Goal: Transaction & Acquisition: Purchase product/service

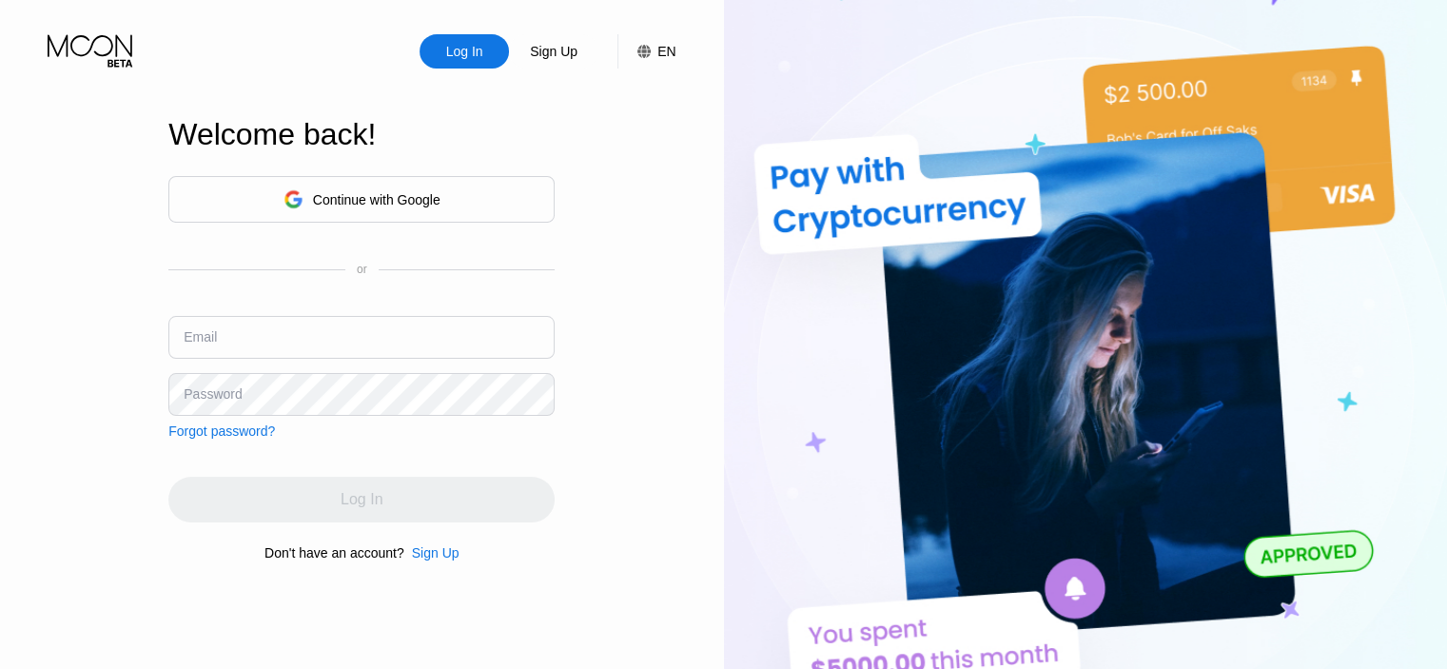
click at [405, 196] on div "Continue with Google" at bounding box center [377, 199] width 128 height 15
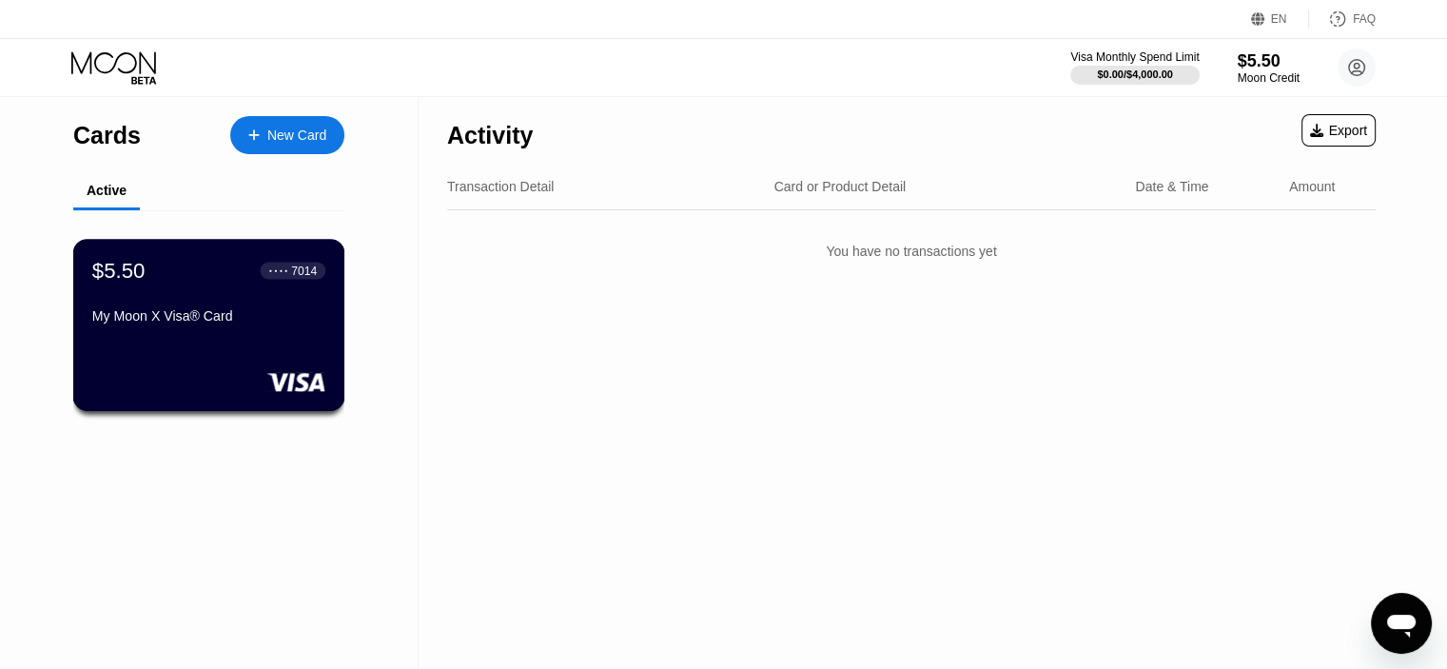
click at [305, 267] on div "7014" at bounding box center [304, 270] width 26 height 13
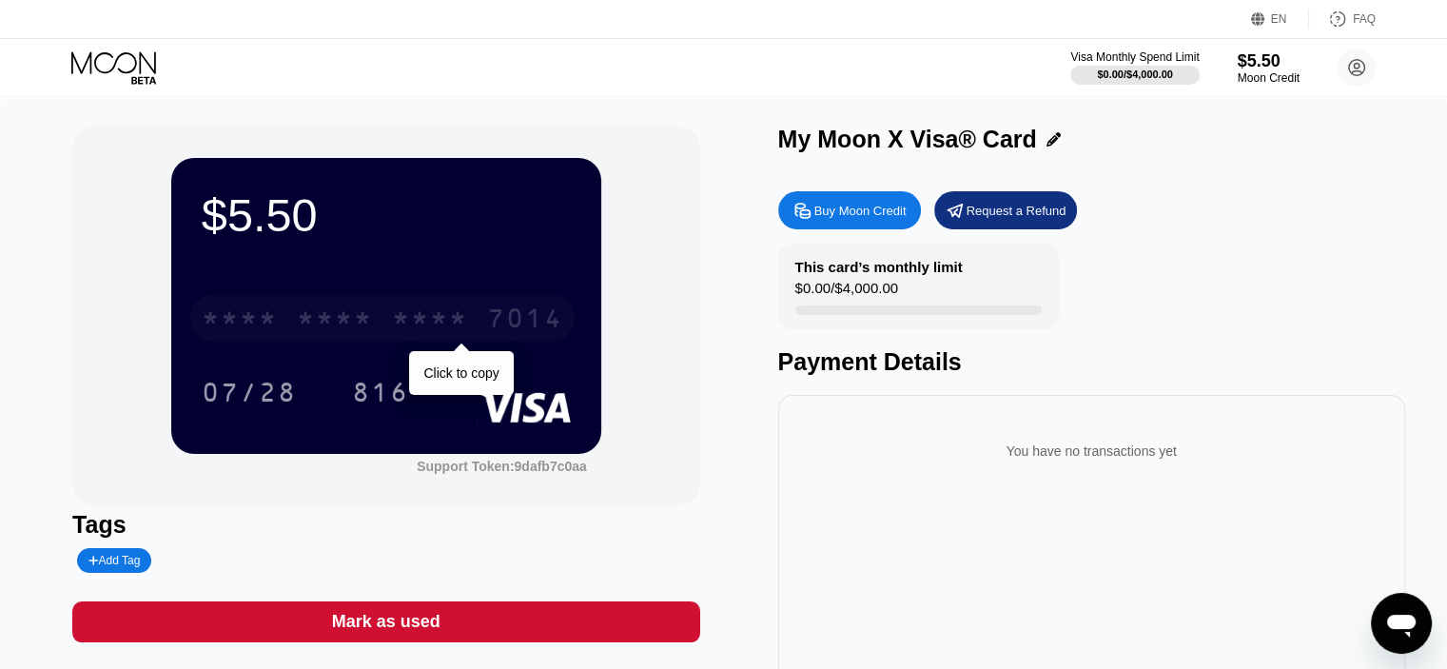
click at [334, 323] on div "* * * *" at bounding box center [335, 320] width 76 height 30
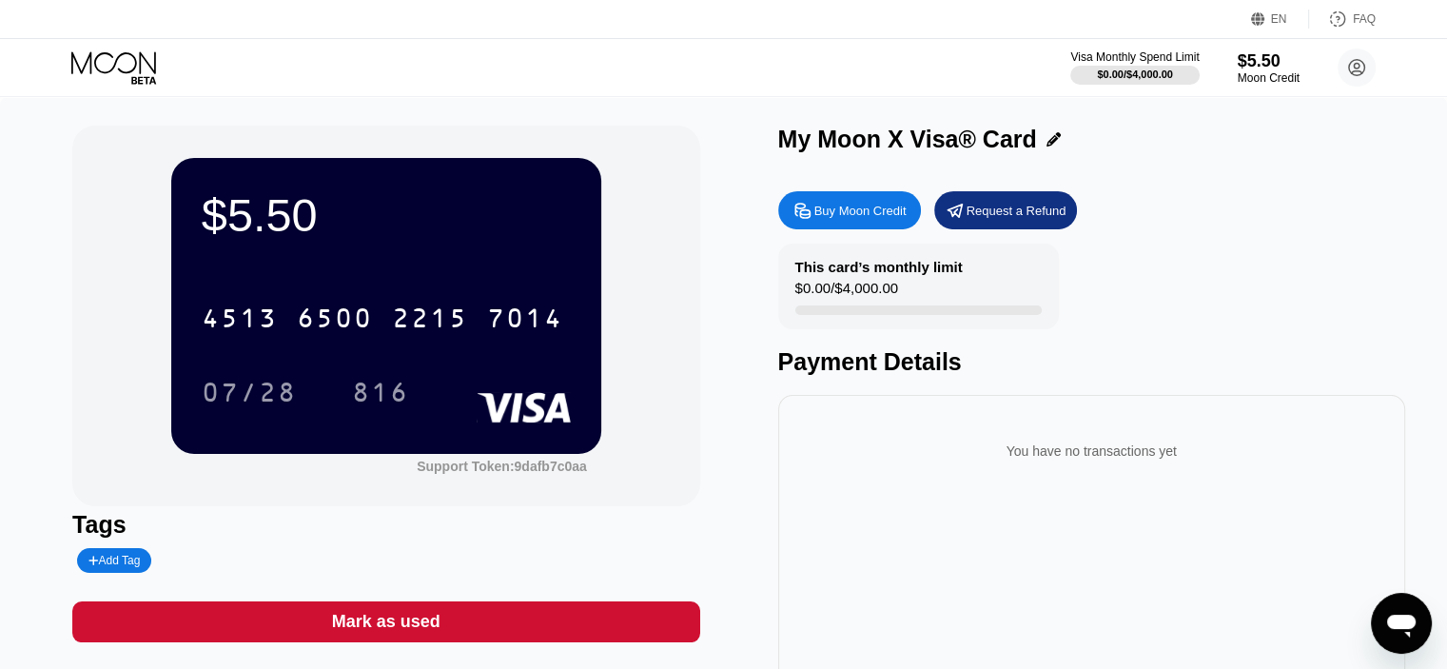
click at [1277, 7] on div "EN Language English Save FAQ" at bounding box center [723, 19] width 1447 height 39
click at [1278, 17] on div "EN" at bounding box center [1279, 18] width 16 height 13
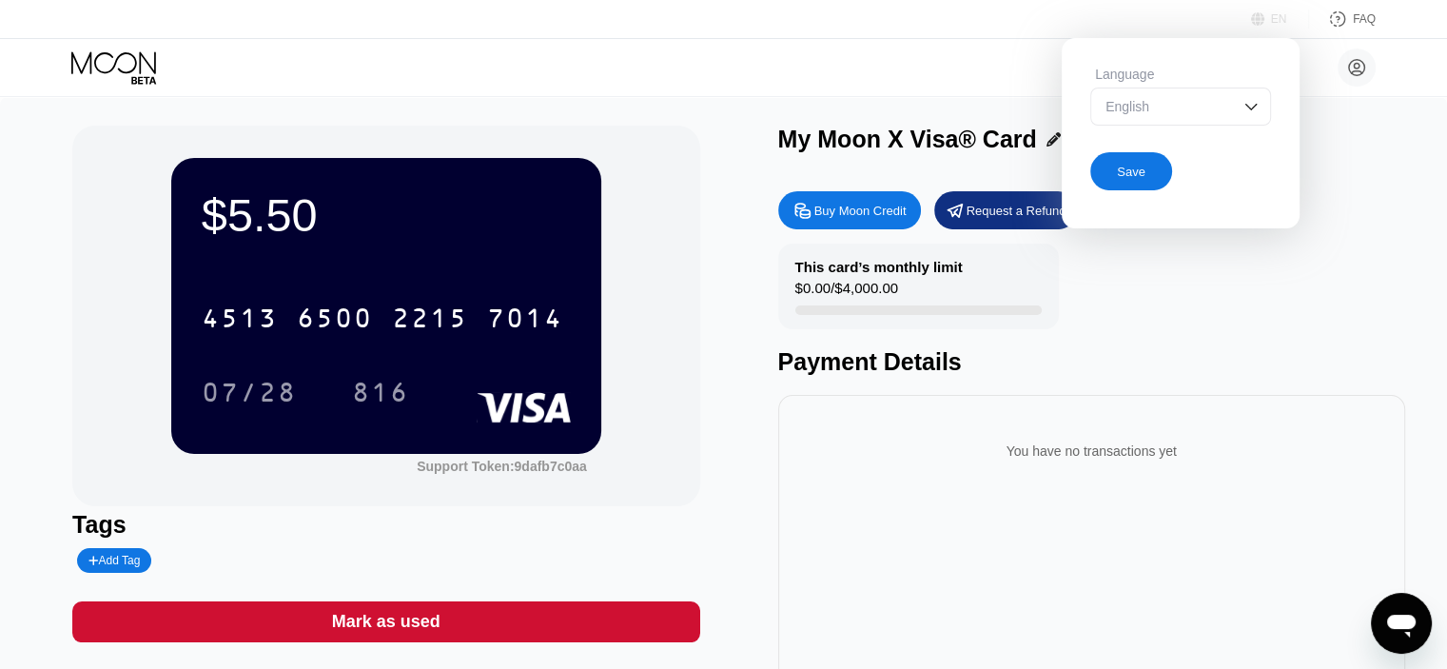
click at [1278, 17] on div "EN" at bounding box center [1279, 18] width 16 height 13
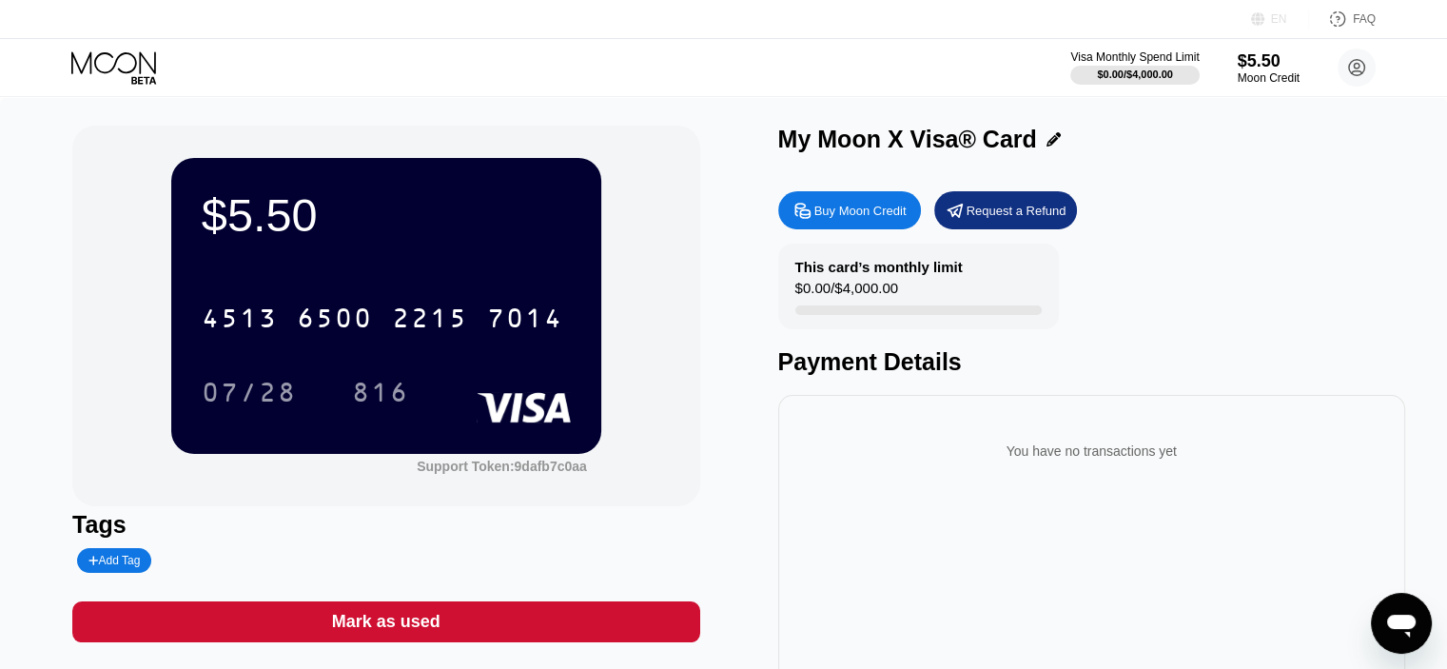
click at [1278, 17] on div "EN" at bounding box center [1279, 18] width 16 height 13
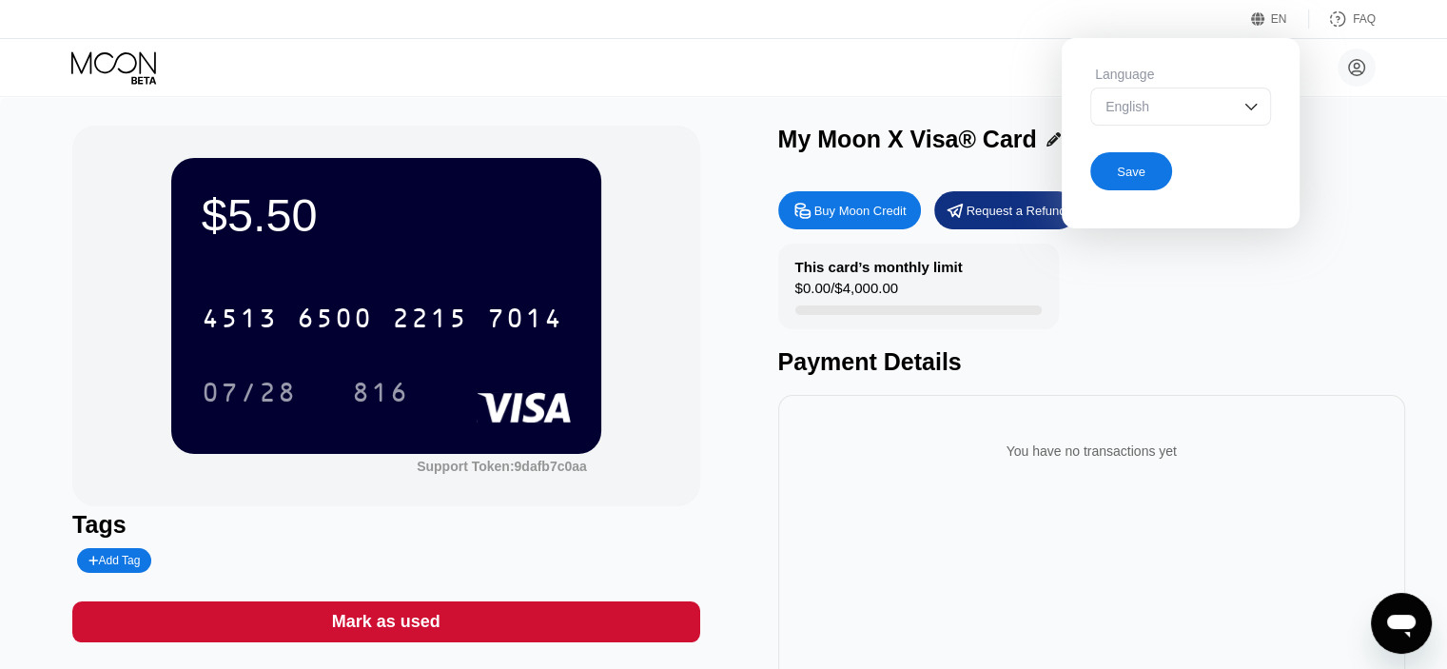
click at [1214, 108] on div "English" at bounding box center [1166, 106] width 131 height 15
click at [906, 43] on div "Igor Viktorovich igorbenjoy@gmail.com  Home Settings Support Careers About Us …" at bounding box center [723, 67] width 1447 height 57
click at [1273, 18] on div "EN" at bounding box center [1279, 18] width 16 height 13
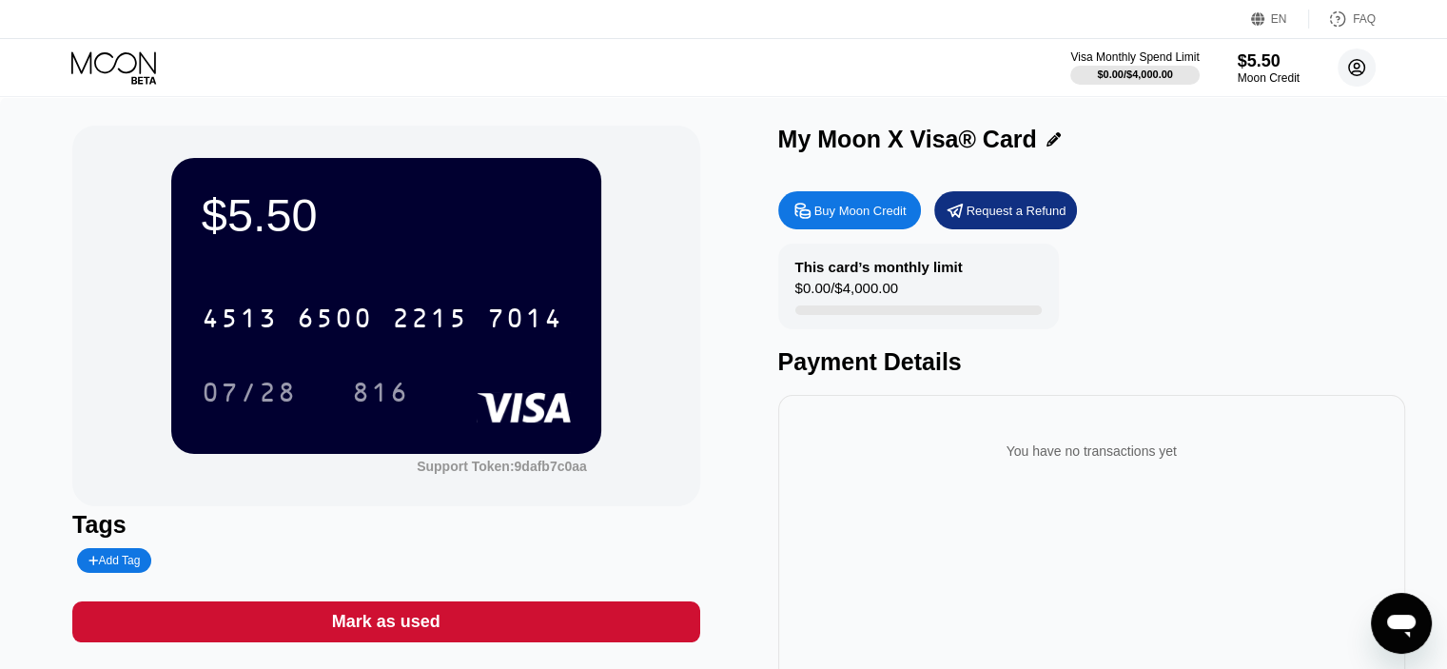
click at [1368, 68] on circle at bounding box center [1357, 68] width 38 height 38
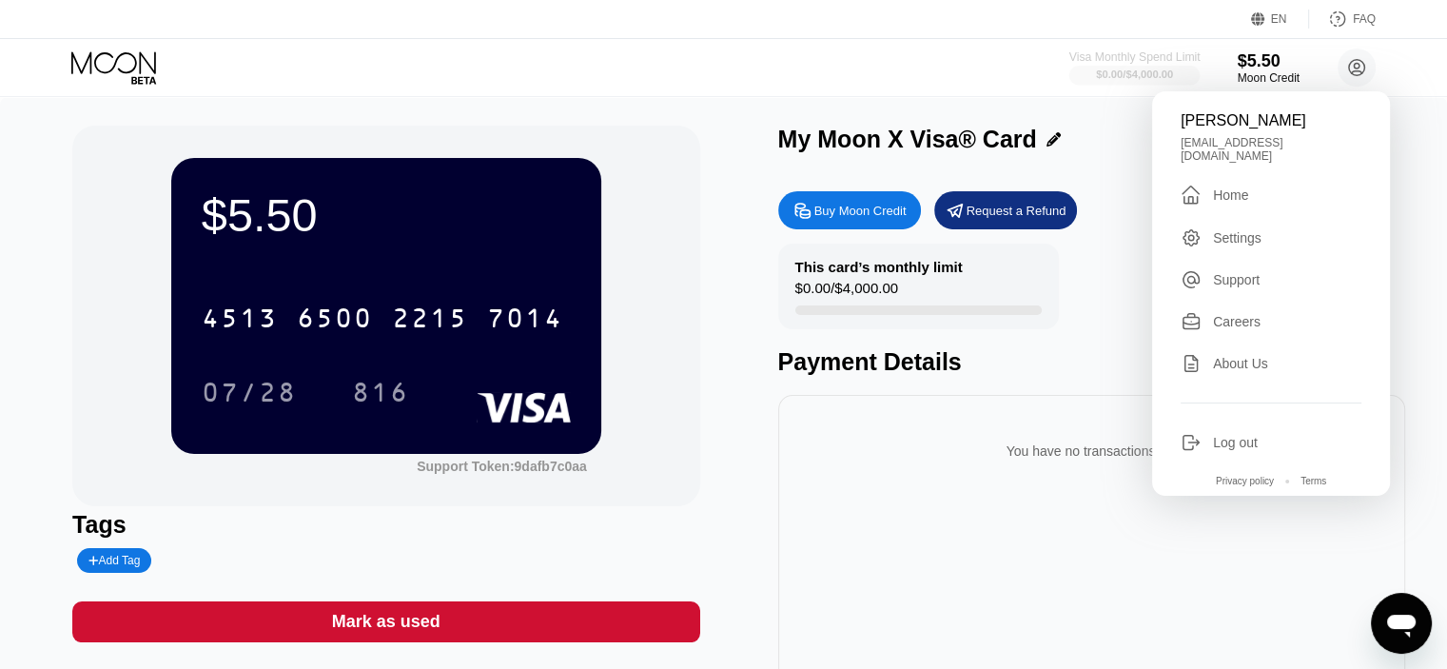
click at [1089, 69] on div at bounding box center [1135, 75] width 131 height 19
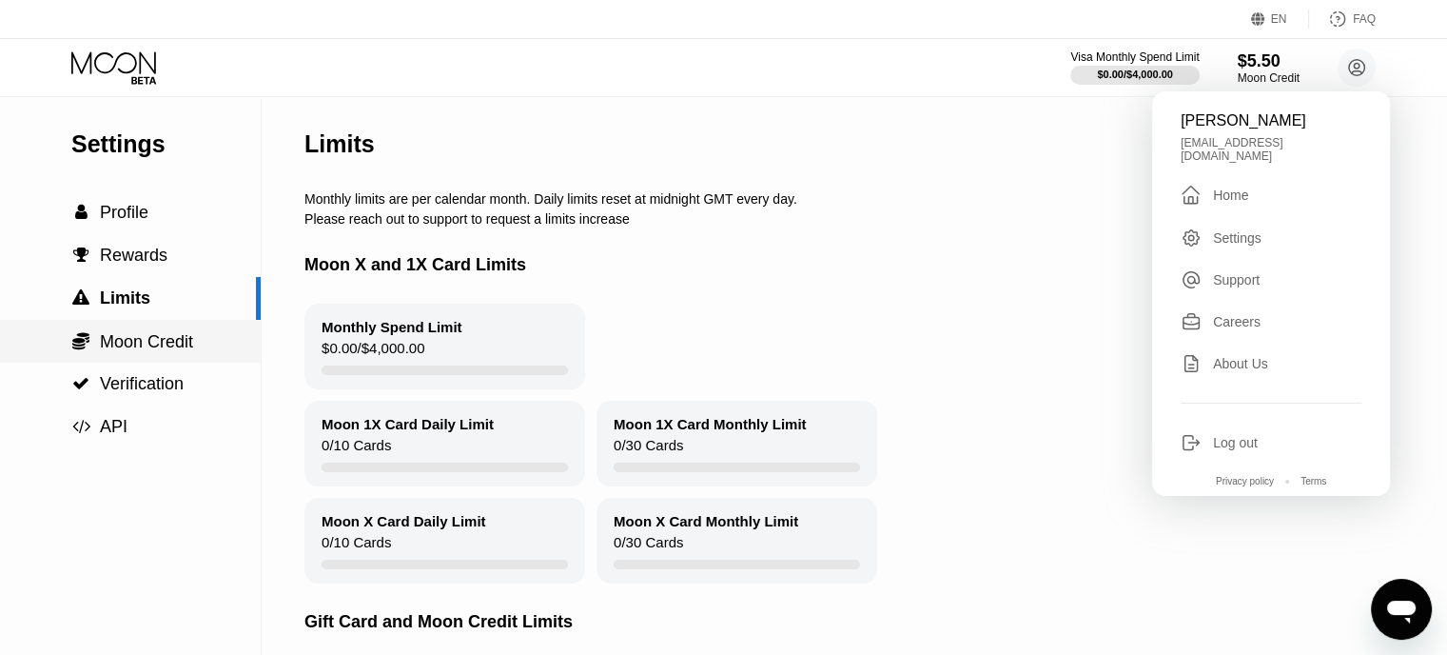
click at [193, 344] on span "Moon Credit" at bounding box center [146, 341] width 93 height 19
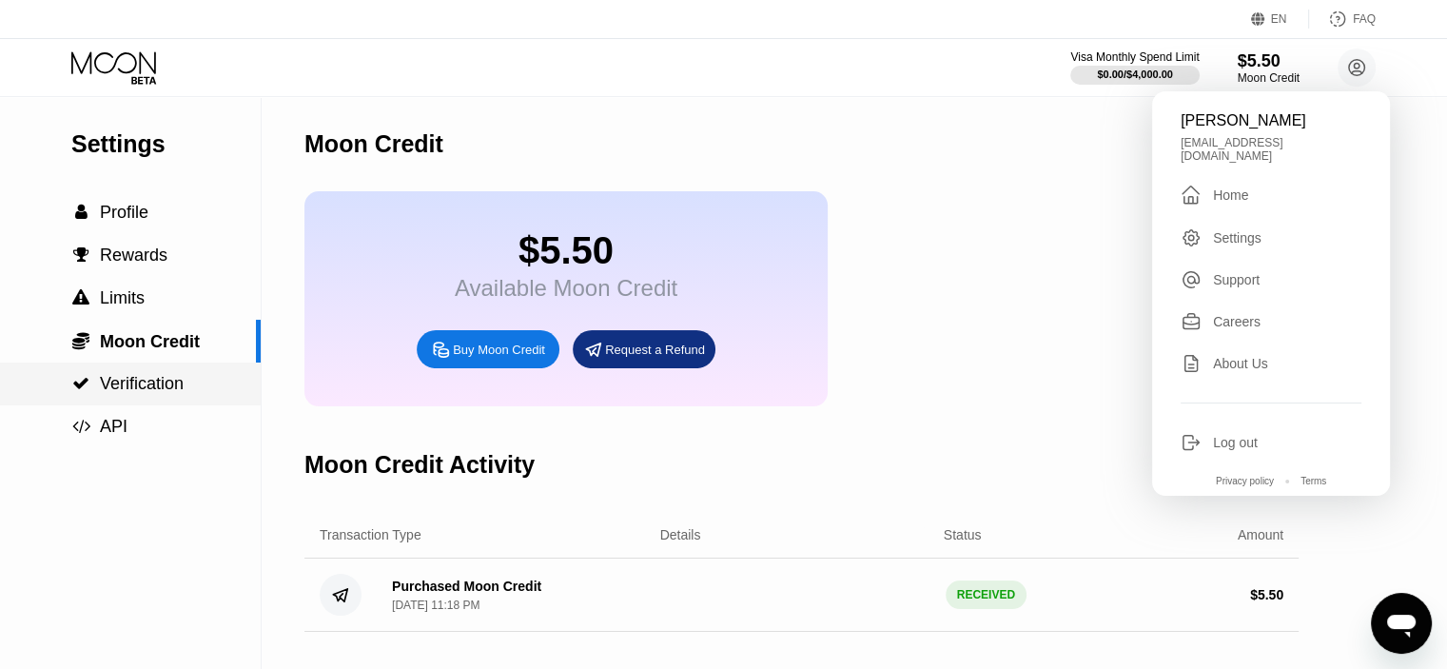
click at [154, 391] on span "Verification" at bounding box center [142, 383] width 84 height 19
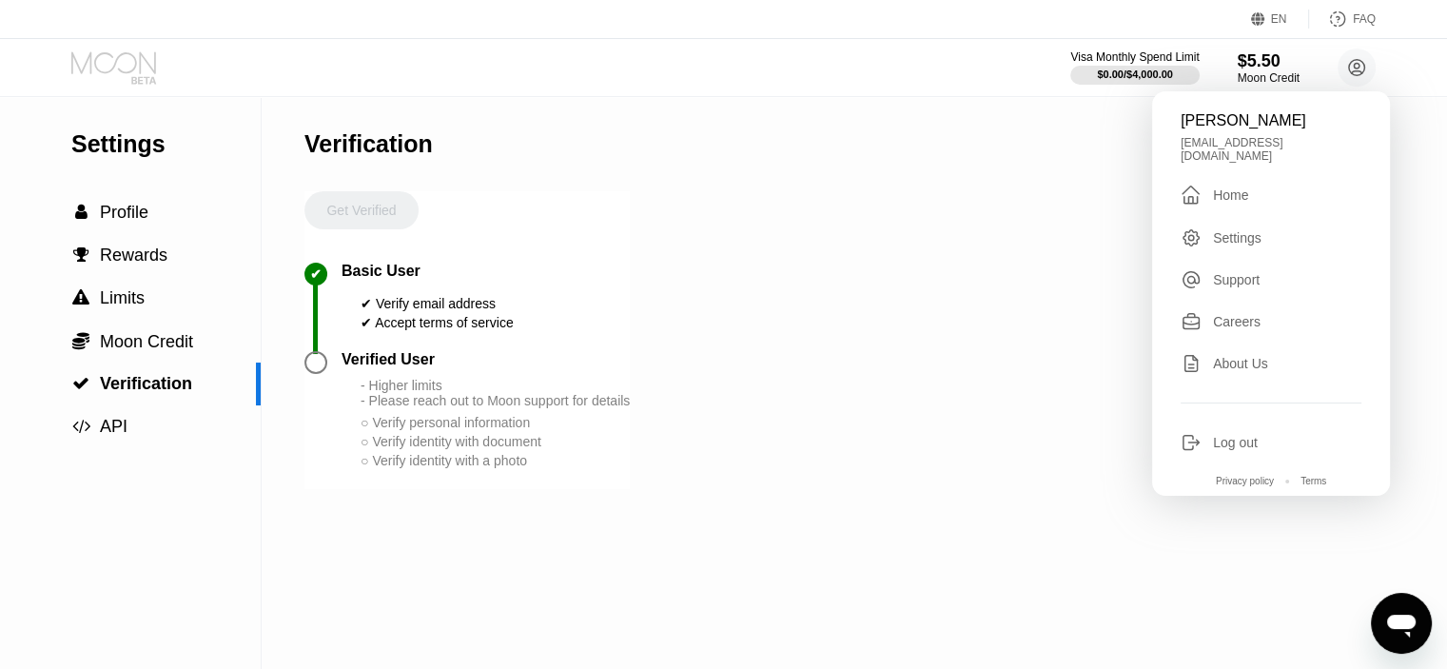
click at [126, 59] on icon at bounding box center [115, 67] width 89 height 33
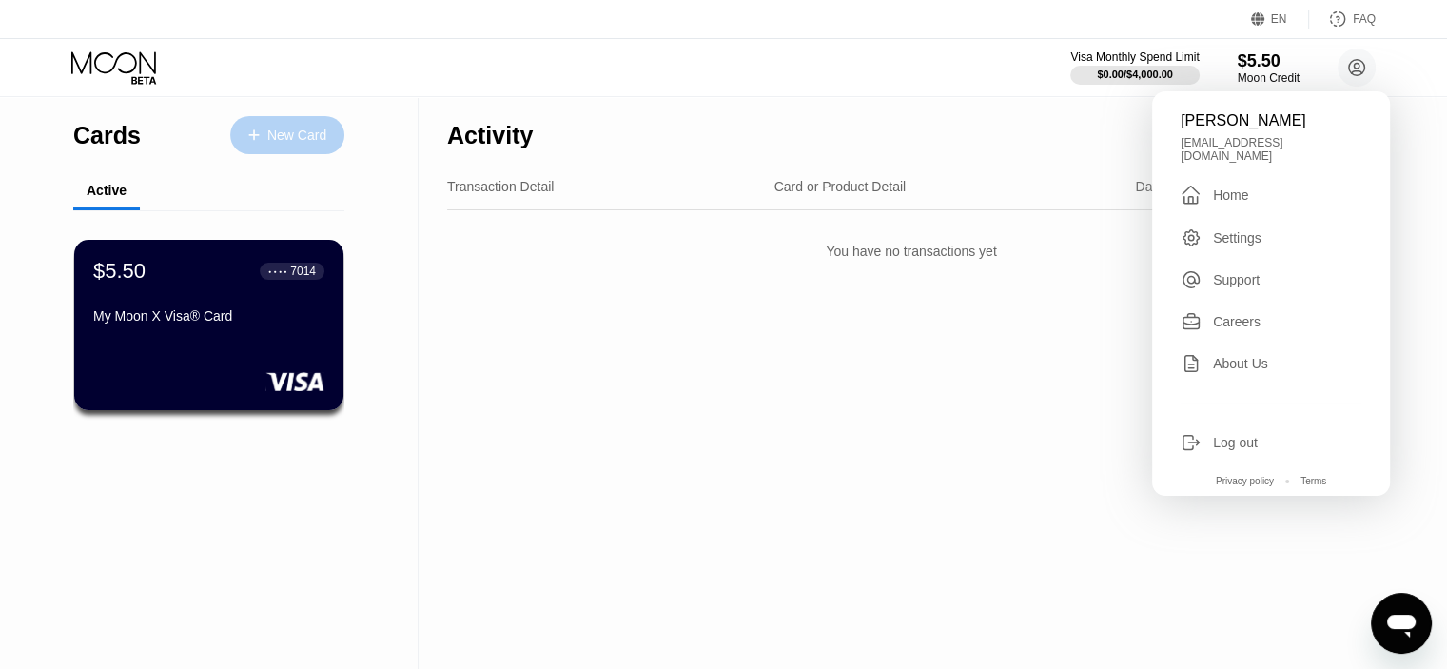
click at [304, 128] on div "New Card" at bounding box center [296, 136] width 59 height 16
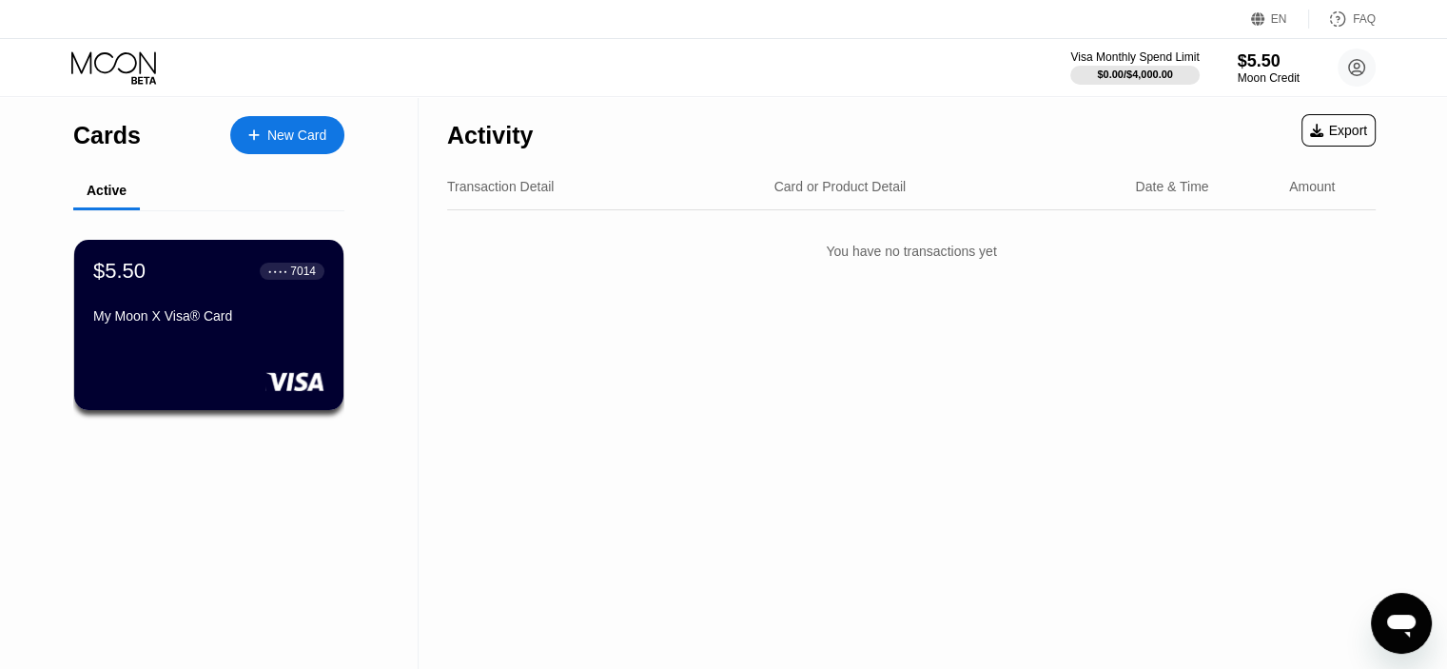
click at [288, 141] on div "New Card" at bounding box center [296, 136] width 59 height 16
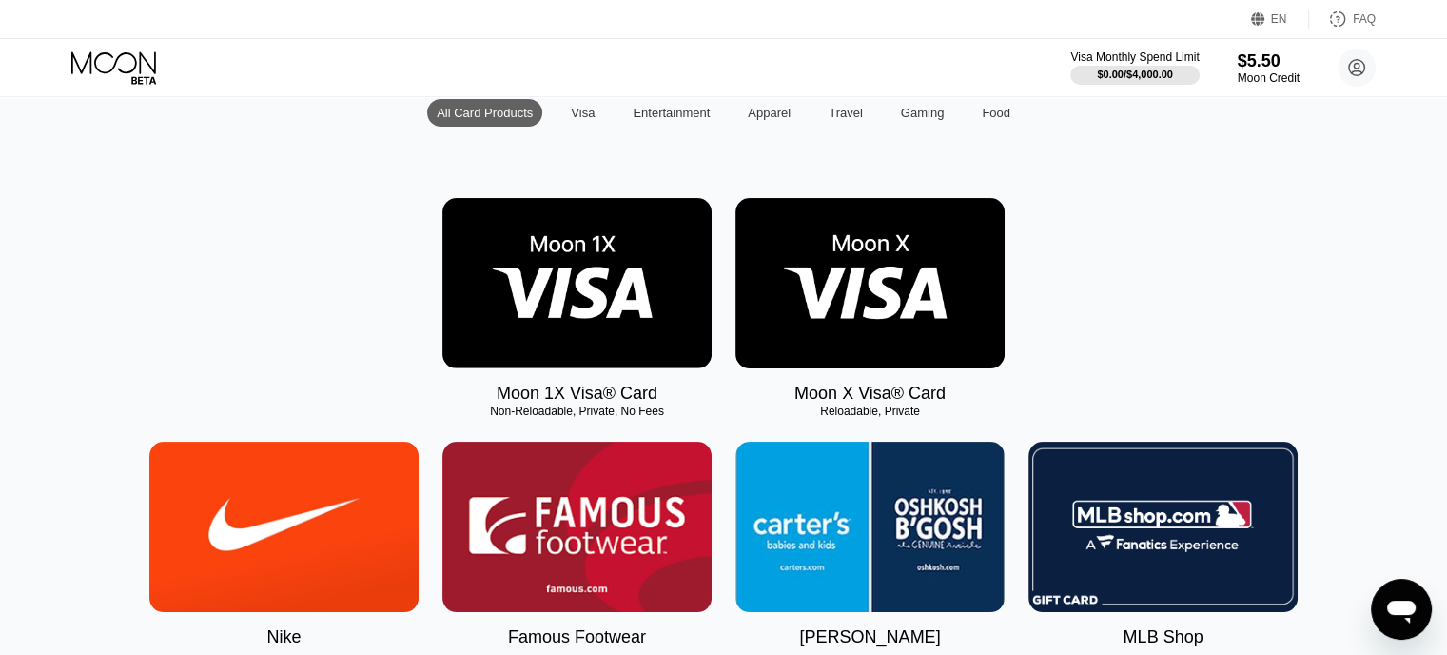
scroll to position [285, 0]
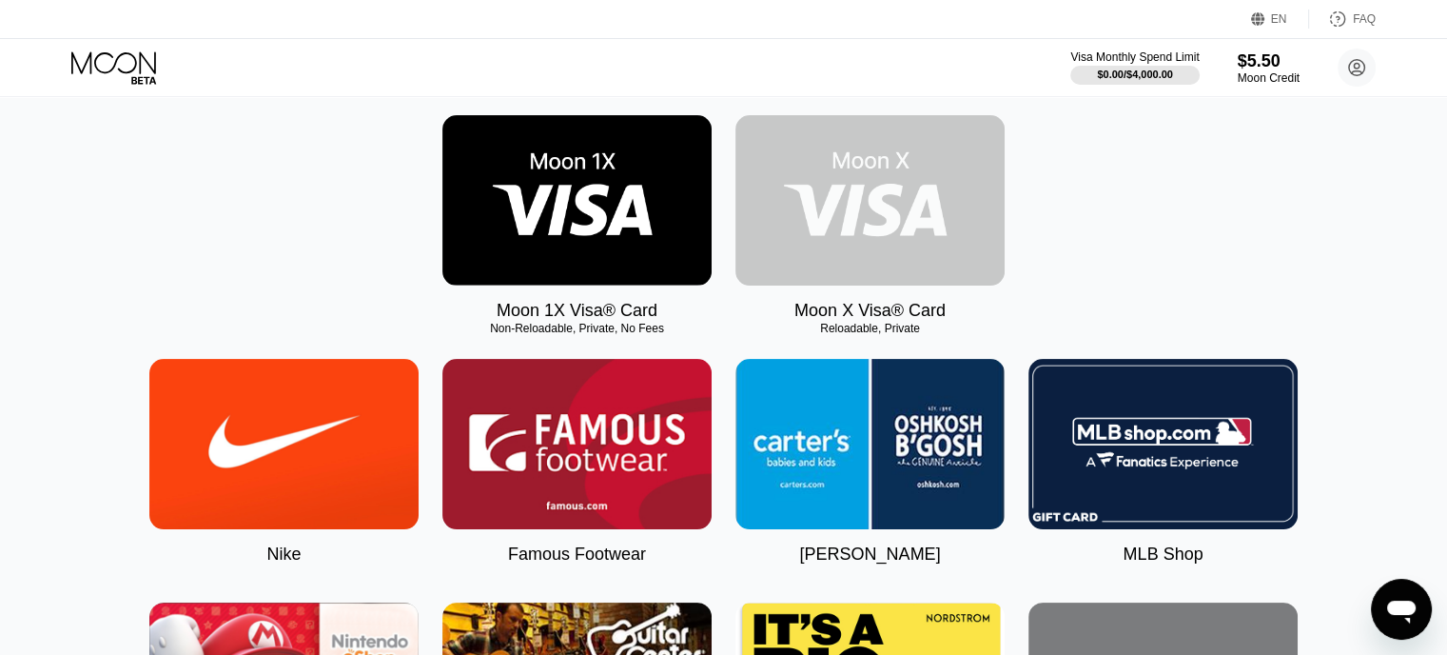
click at [881, 190] on img at bounding box center [870, 200] width 269 height 170
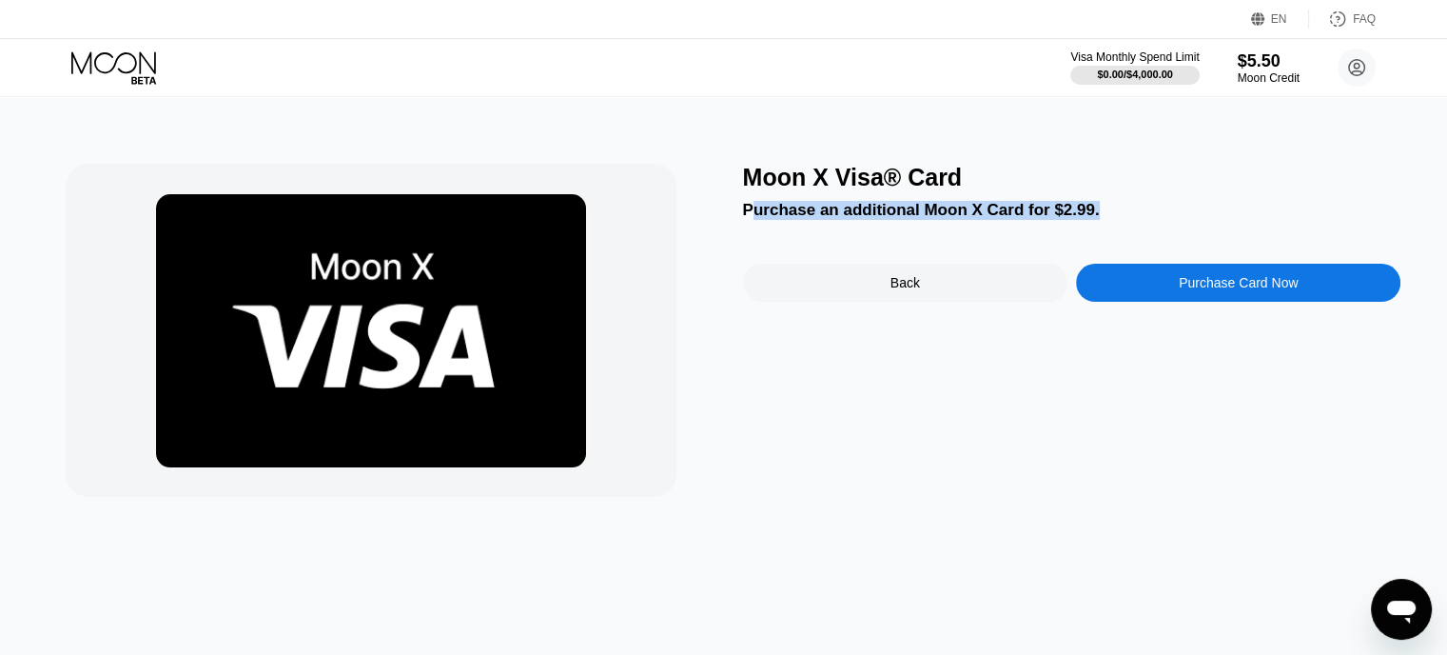
drag, startPoint x: 753, startPoint y: 217, endPoint x: 1132, endPoint y: 201, distance: 379.1
click at [1132, 201] on div "Moon X Visa® Card Purchase an additional Moon X Card for $2.99. Back Purchase C…" at bounding box center [1072, 330] width 659 height 333
click at [904, 215] on div "Purchase an additional Moon X Card for $2.99." at bounding box center [1072, 210] width 659 height 19
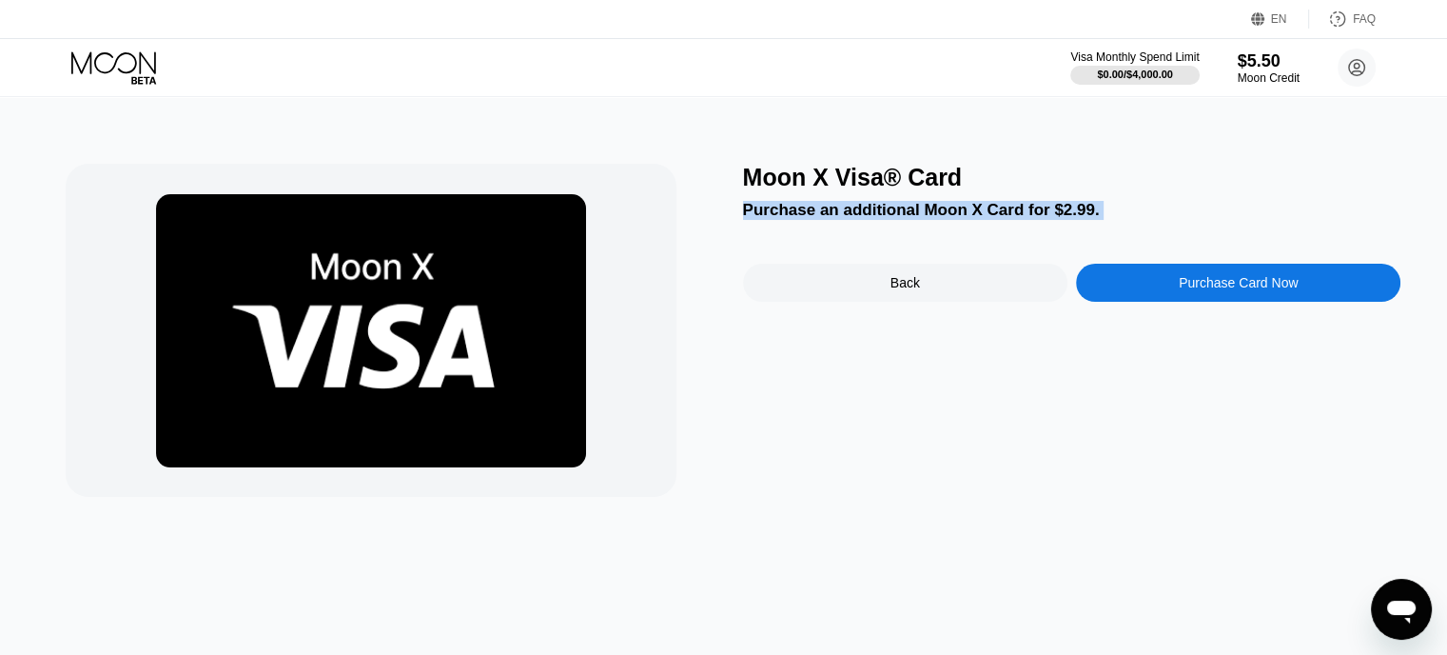
click at [892, 179] on div at bounding box center [892, 179] width 0 height 0
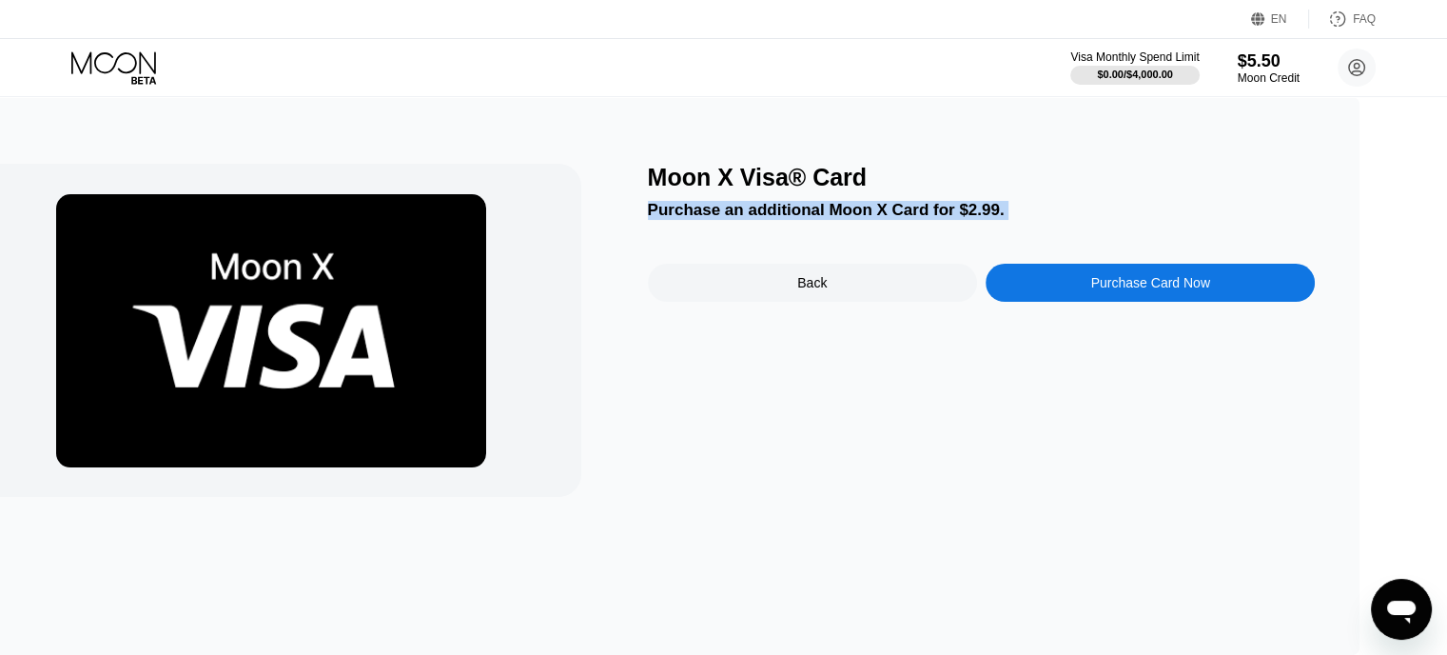
click at [1257, 0] on div "Close" at bounding box center [1352, 0] width 190 height 0
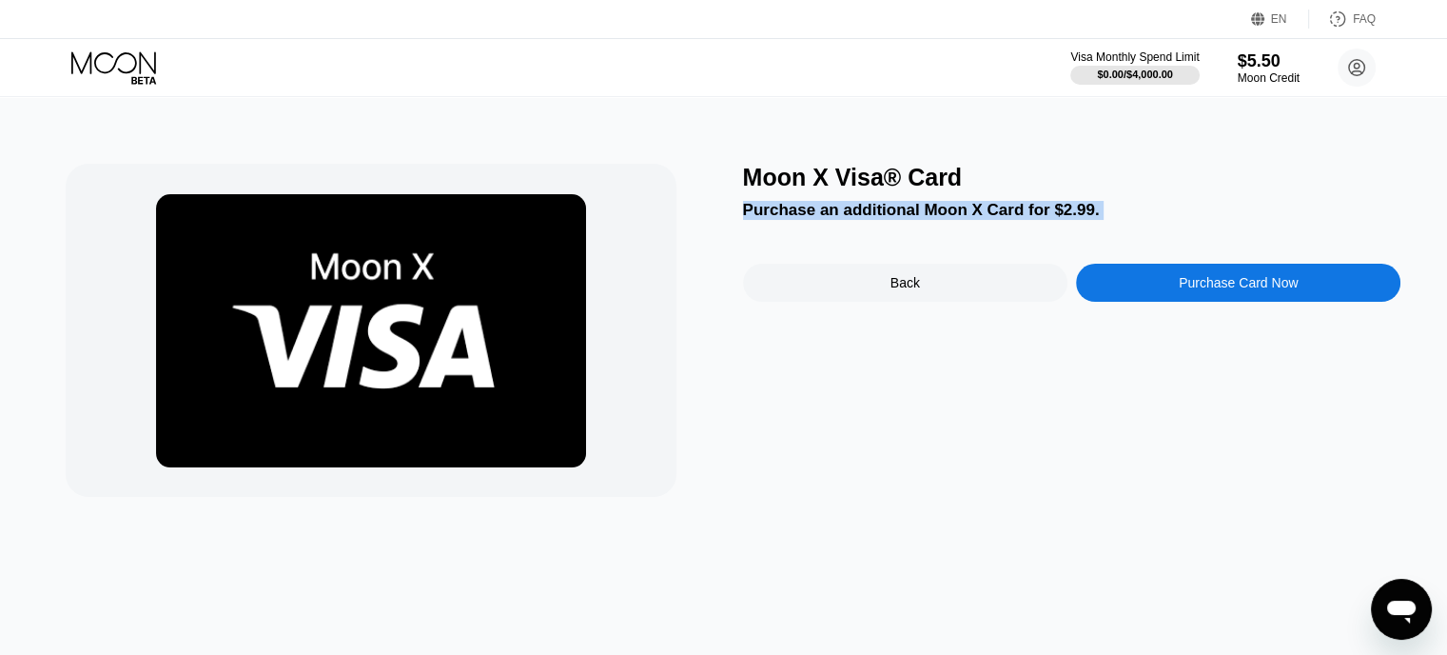
drag, startPoint x: 1054, startPoint y: 137, endPoint x: 1035, endPoint y: 132, distance: 19.6
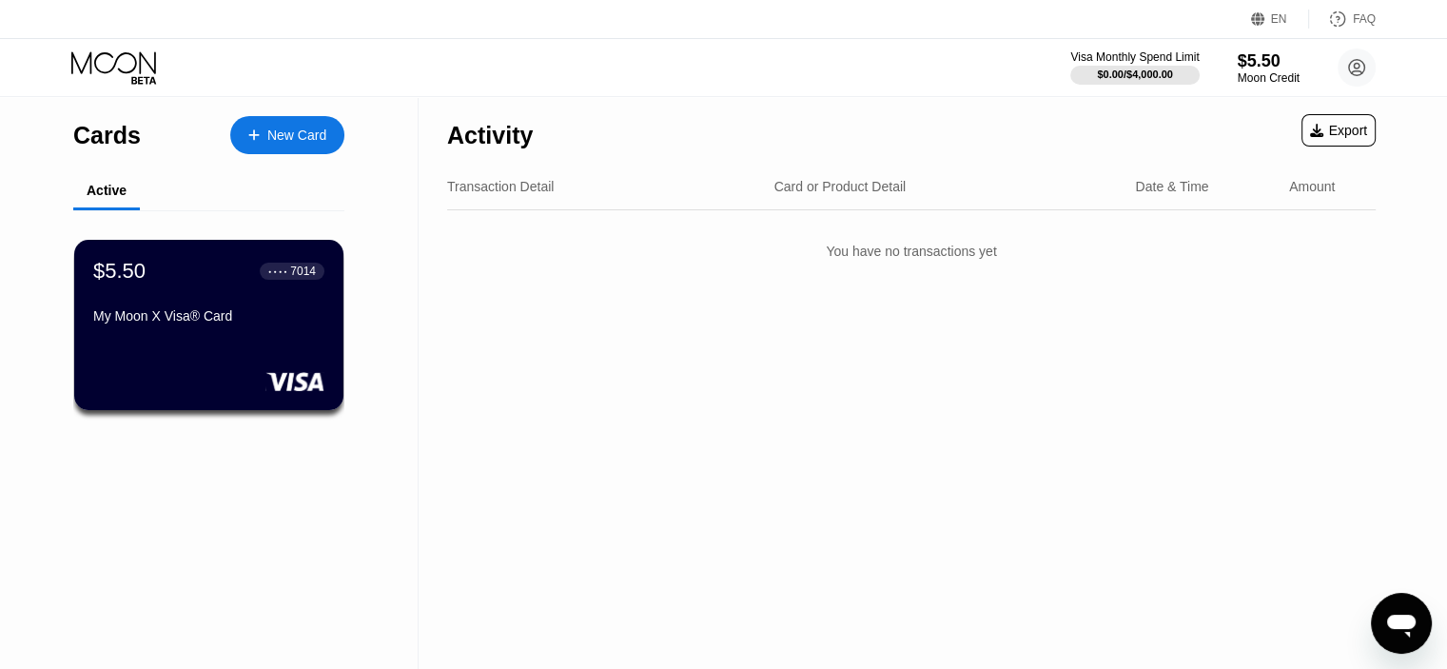
click at [310, 138] on div "New Card" at bounding box center [296, 136] width 59 height 16
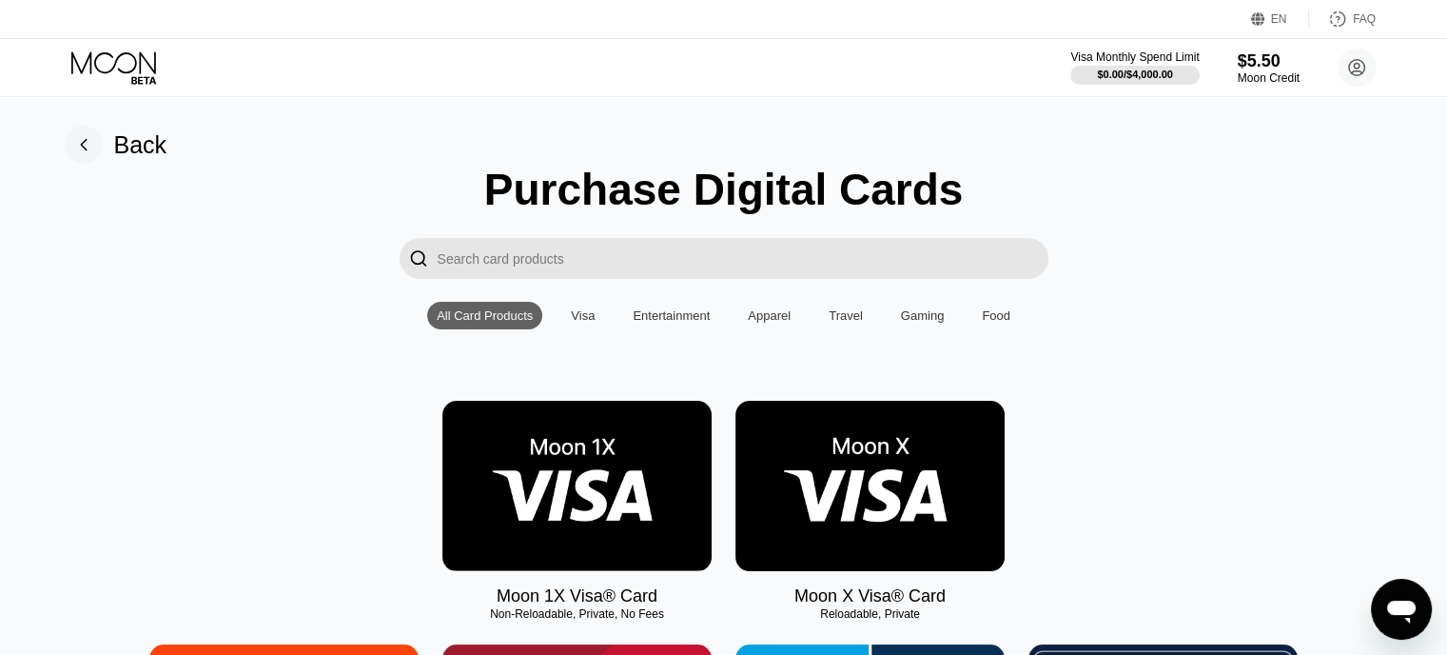
click at [608, 479] on img at bounding box center [577, 486] width 269 height 170
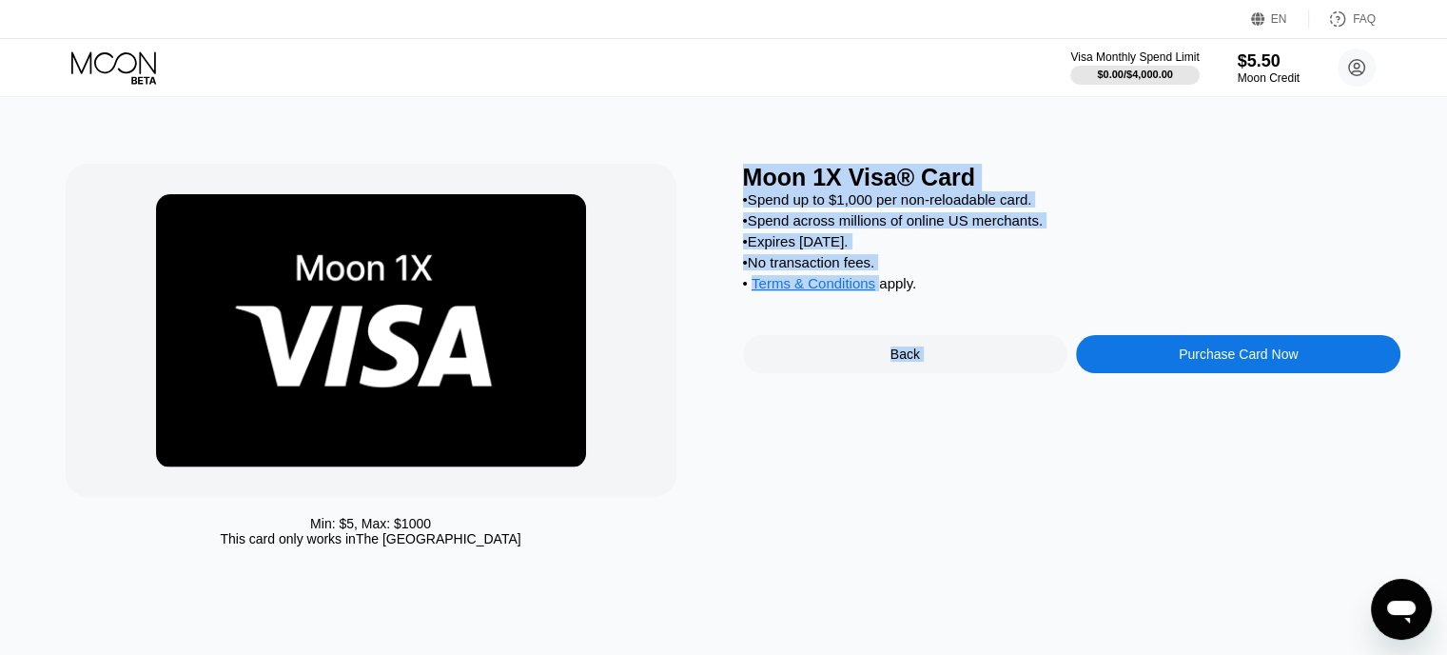
drag, startPoint x: 744, startPoint y: 172, endPoint x: 927, endPoint y: 307, distance: 227.3
click at [927, 307] on div "Moon 1X Visa® Card • Spend up to $1,000 per non-reloadable card. • Spend across…" at bounding box center [1072, 360] width 659 height 392
click at [1087, 249] on div "• Expires in 2 months." at bounding box center [1072, 241] width 659 height 16
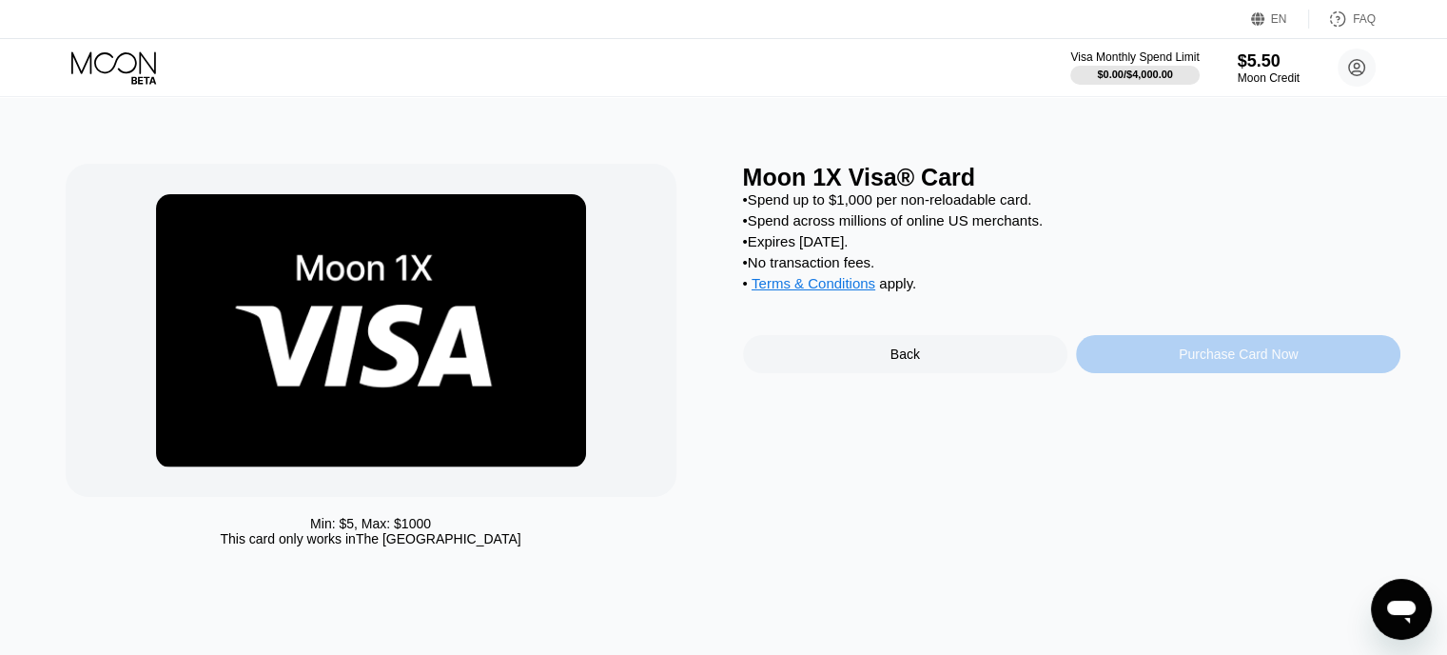
click at [1182, 362] on div "Purchase Card Now" at bounding box center [1238, 353] width 119 height 15
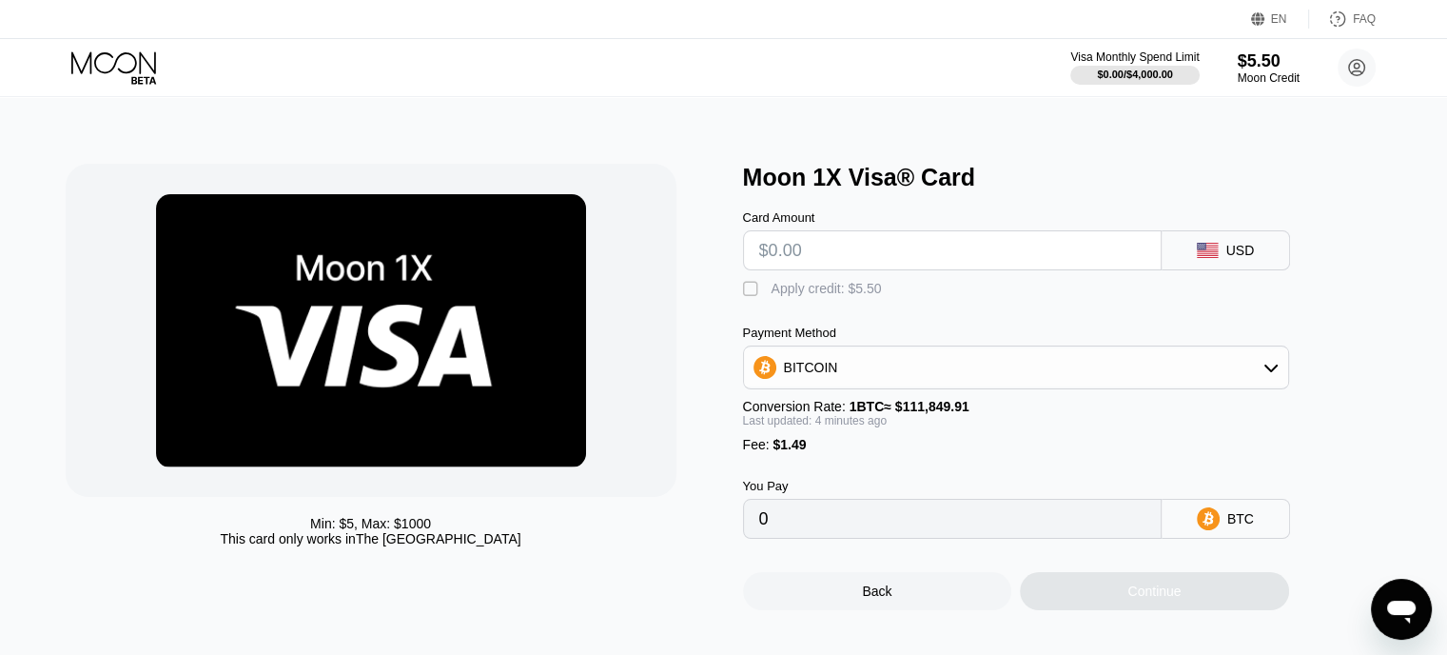
click at [865, 265] on input "text" at bounding box center [952, 250] width 386 height 38
type input "$5"
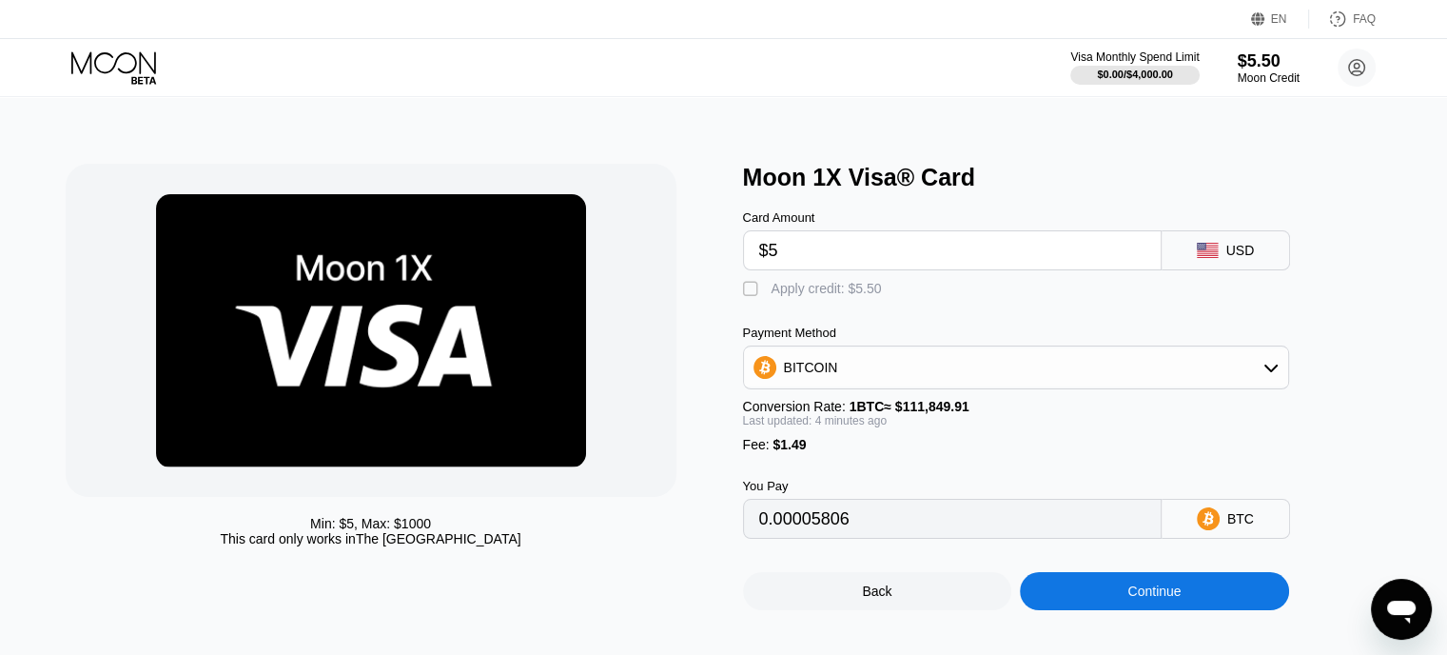
type input "0.00005806"
click at [865, 265] on input "$5" at bounding box center [952, 250] width 386 height 38
type input "$5"
click at [887, 376] on div "BITCOIN" at bounding box center [1016, 367] width 544 height 38
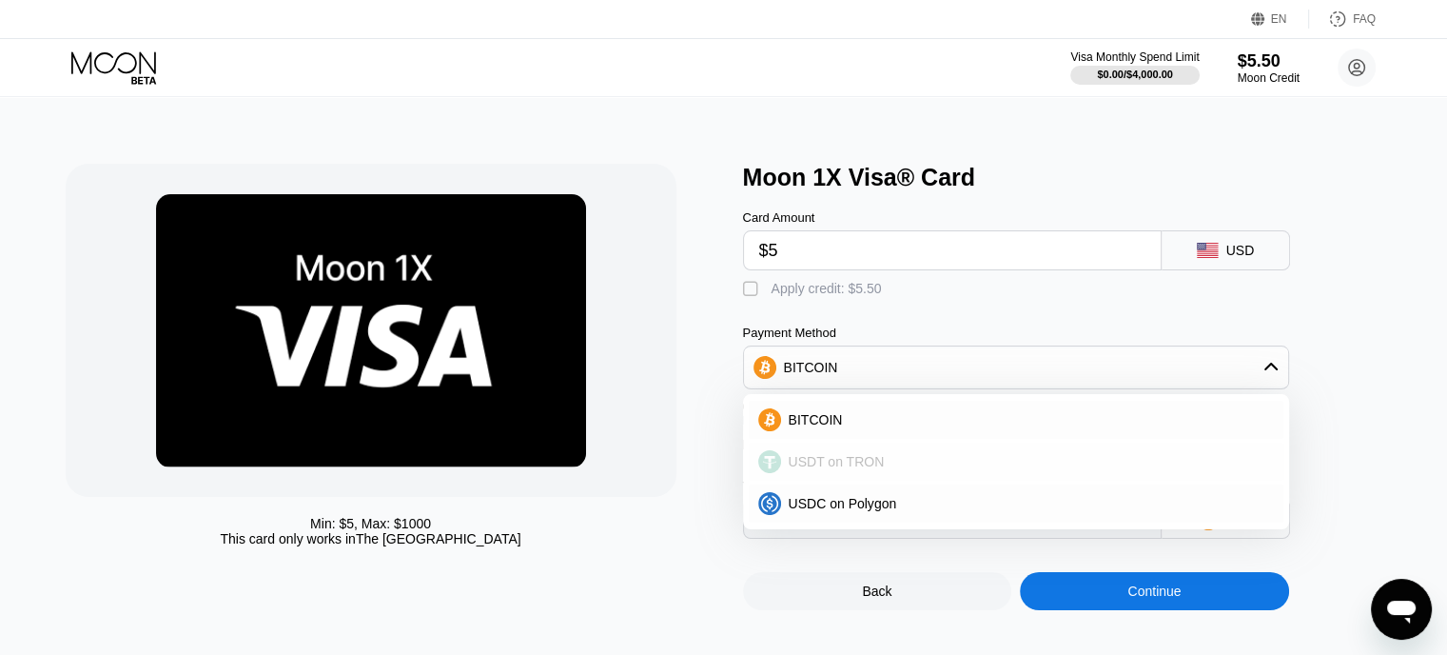
click at [866, 466] on span "USDT on TRON" at bounding box center [837, 461] width 96 height 15
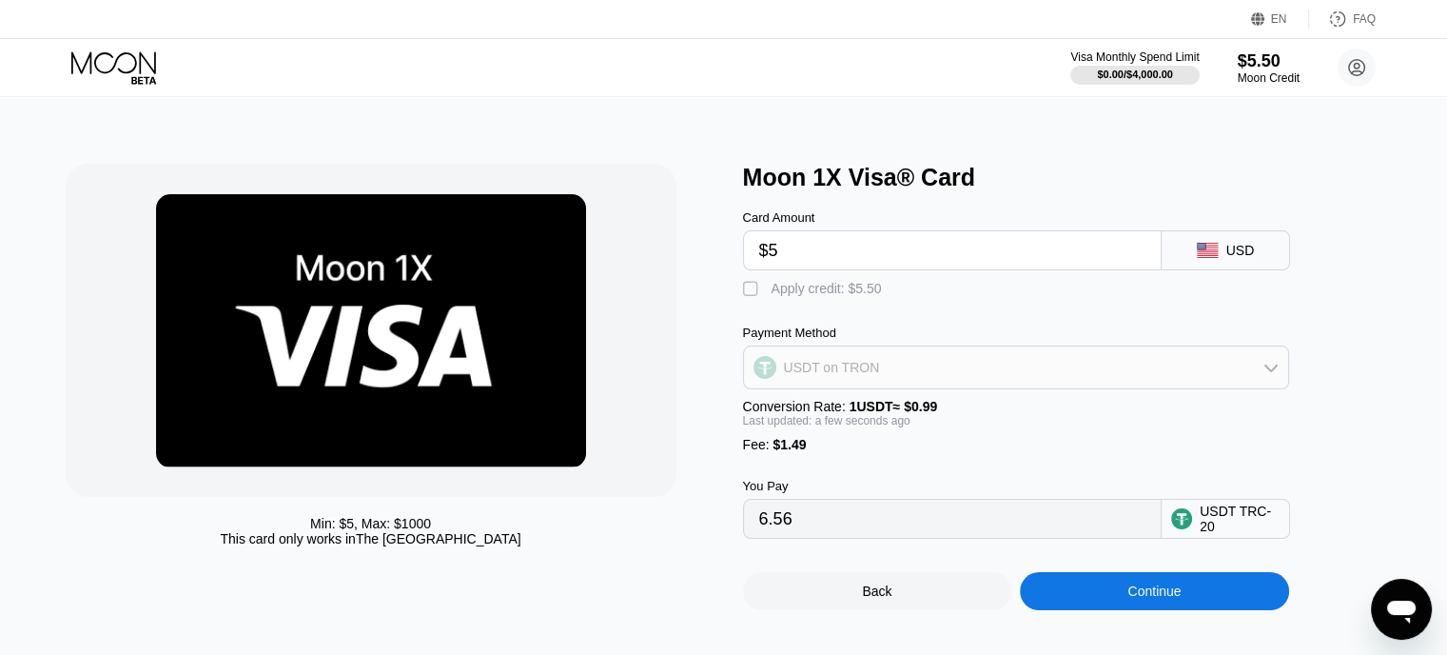
click at [868, 375] on div "USDT on TRON" at bounding box center [832, 367] width 96 height 15
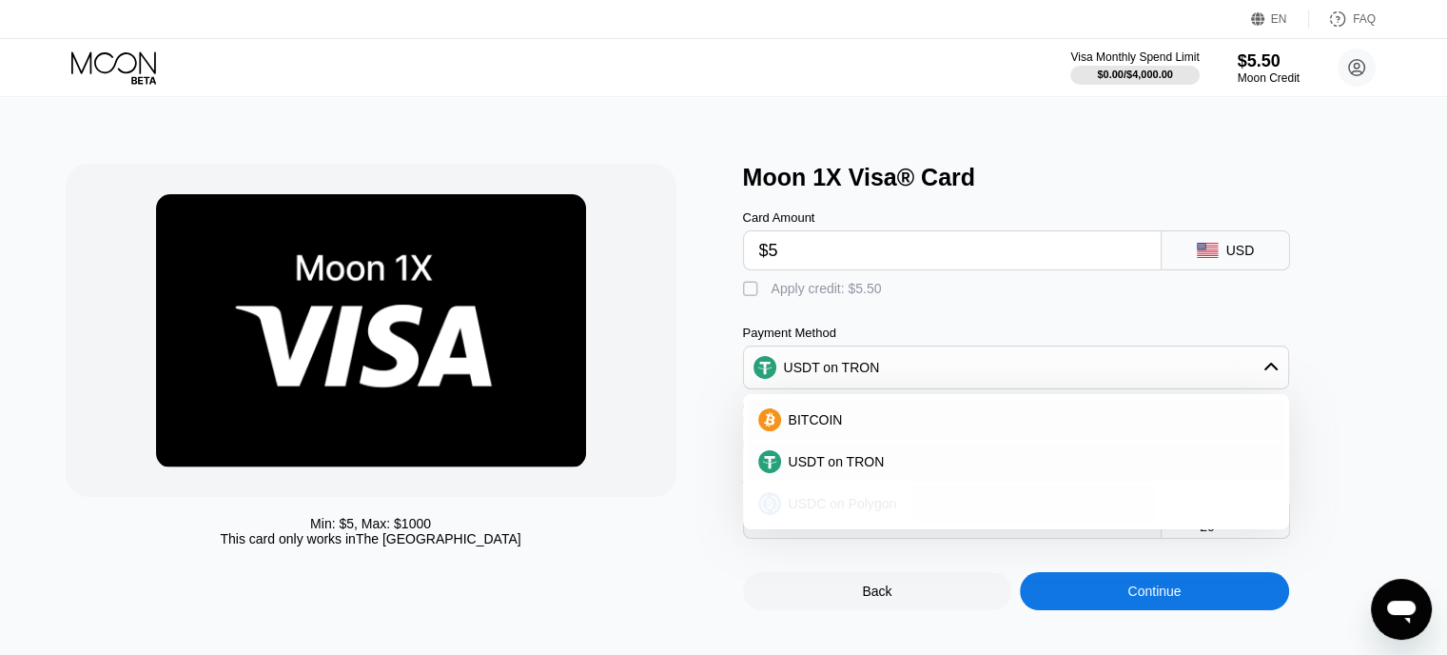
click at [854, 509] on span "USDC on Polygon" at bounding box center [843, 503] width 108 height 15
type input "6.49000000"
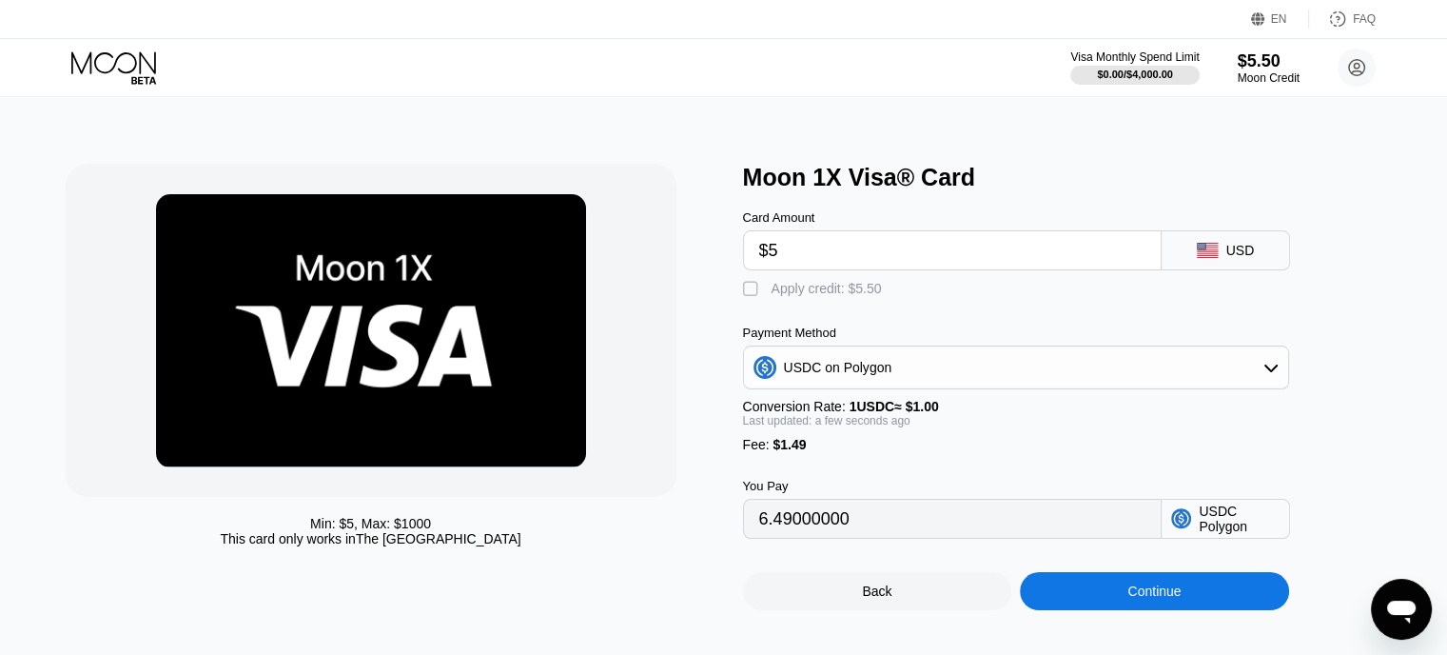
drag, startPoint x: 434, startPoint y: 88, endPoint x: 417, endPoint y: 85, distance: 17.4
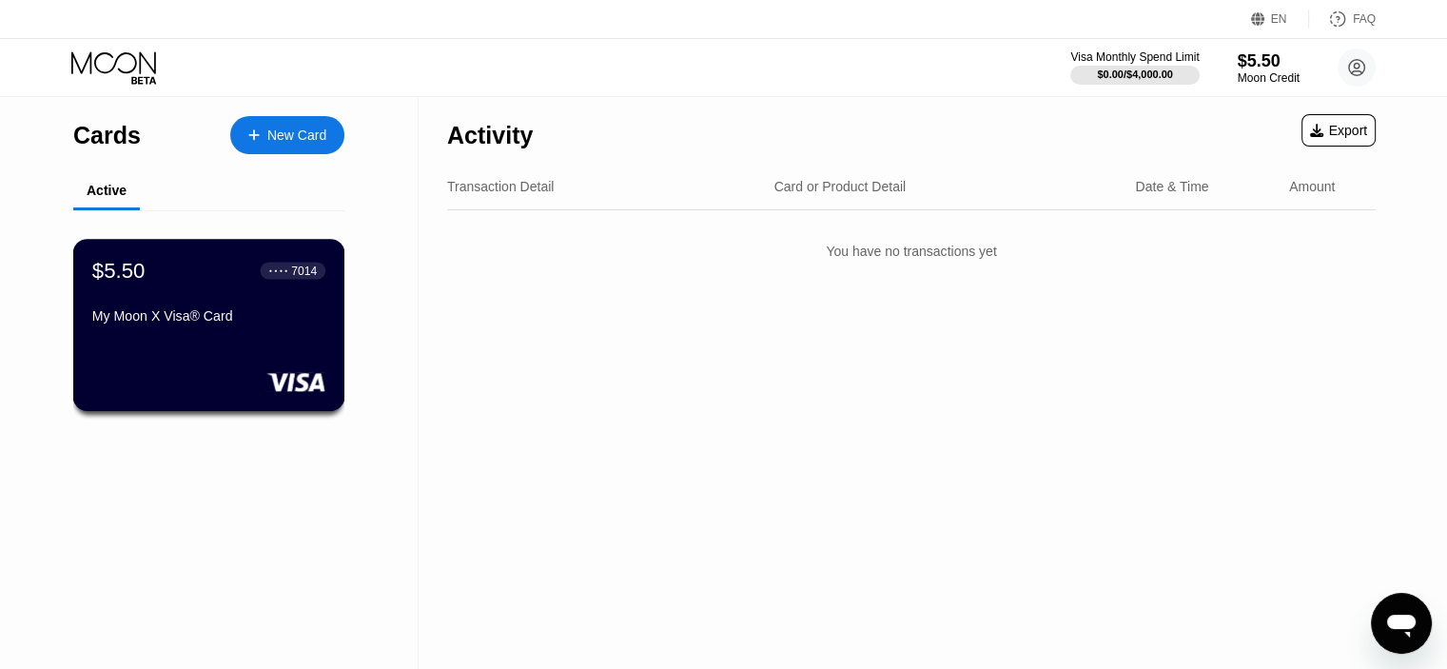
click at [251, 331] on div "My Moon X Visa® Card" at bounding box center [208, 319] width 233 height 23
